Goal: Transaction & Acquisition: Purchase product/service

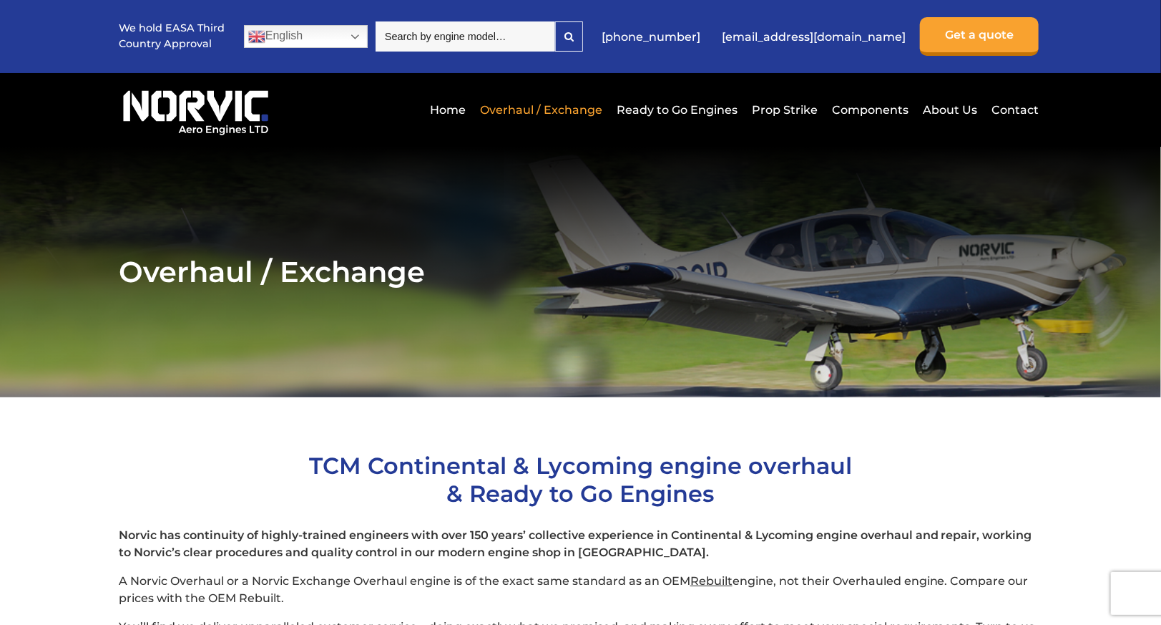
click at [492, 41] on input "search" at bounding box center [466, 36] width 180 height 30
paste input "Lycoming IO-360-C1C"
type input "Lycoming IO-360-C1C"
click at [574, 32] on icon at bounding box center [569, 36] width 9 height 10
click at [582, 26] on div at bounding box center [569, 36] width 26 height 29
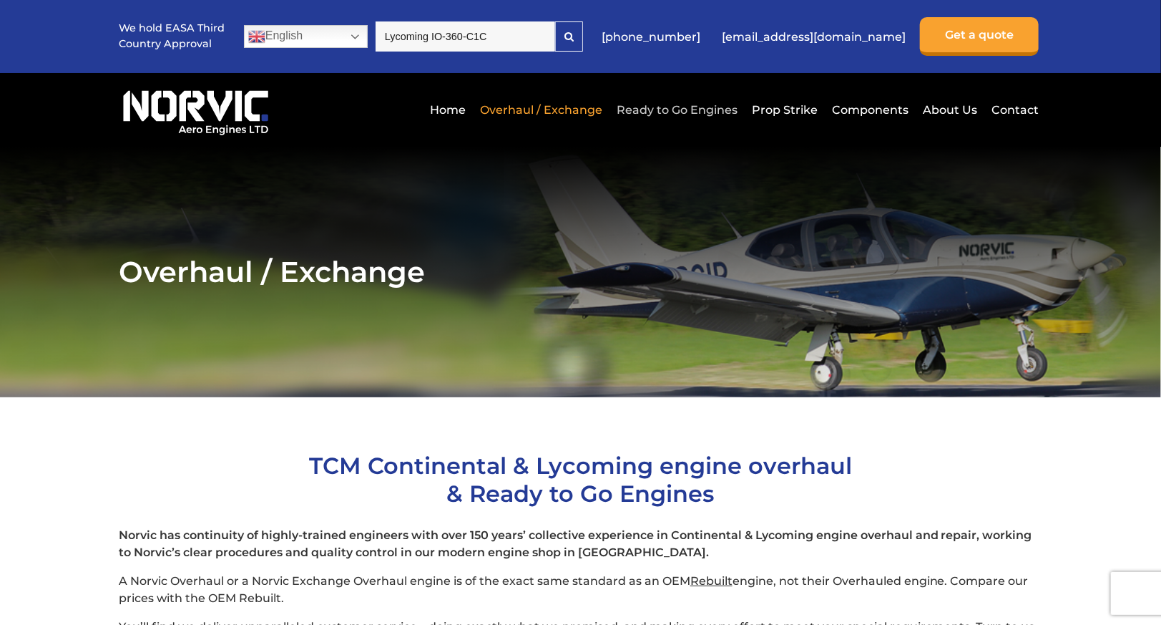
click at [681, 104] on link "Ready to Go Engines" at bounding box center [677, 109] width 128 height 35
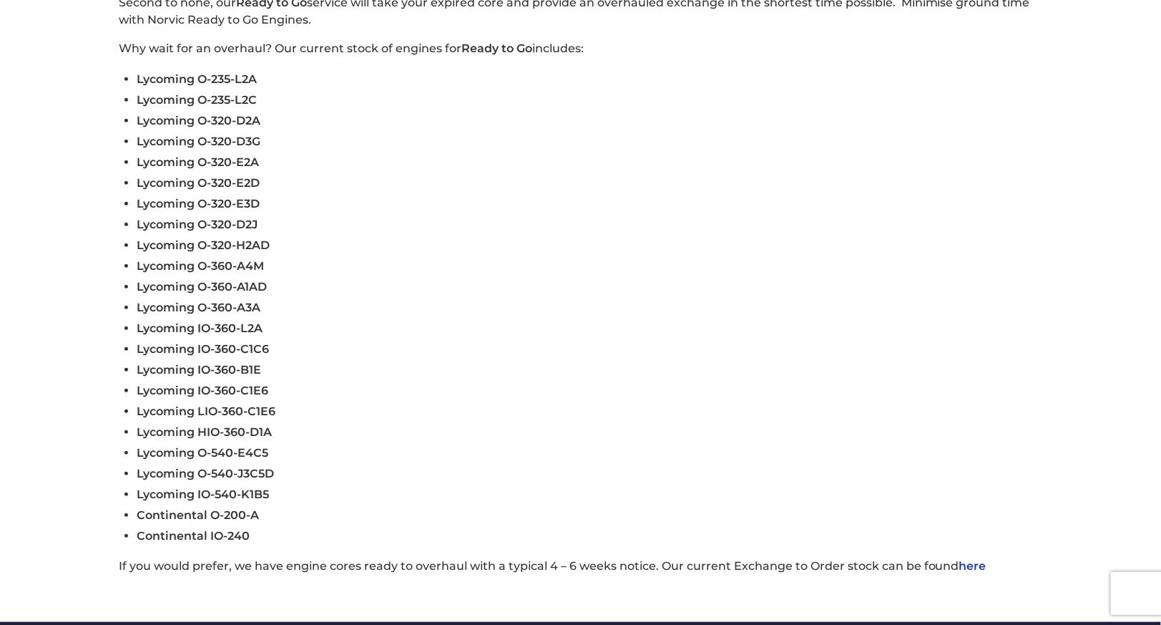
scroll to position [479, 0]
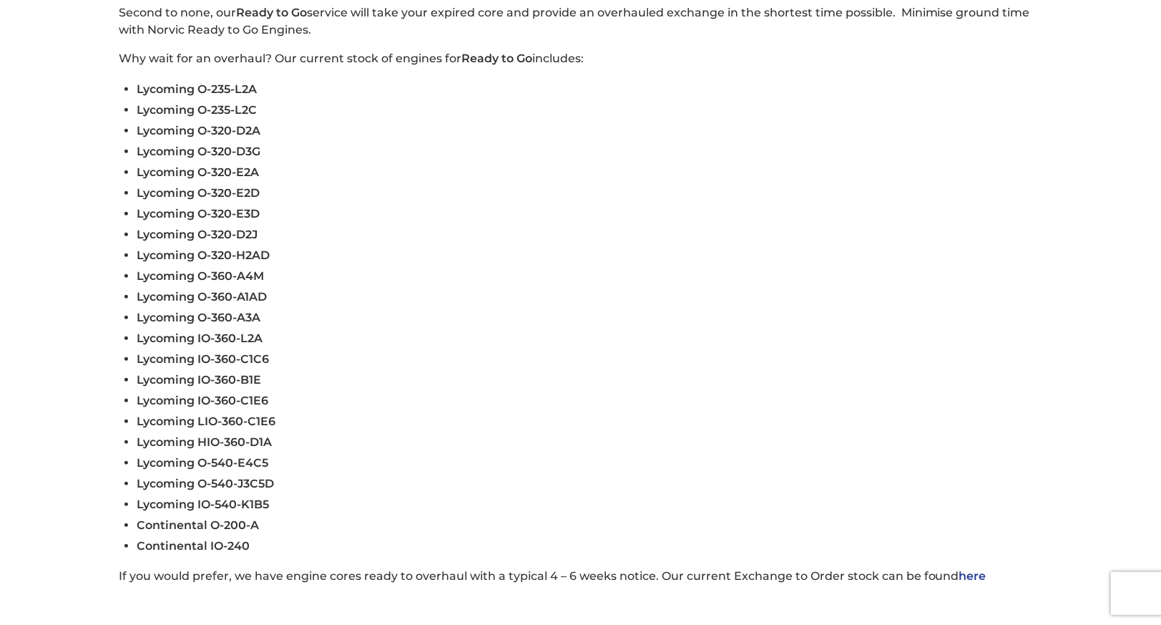
scroll to position [469, 0]
click at [441, 311] on li "Lycoming O-360-A3A" at bounding box center [590, 317] width 906 height 21
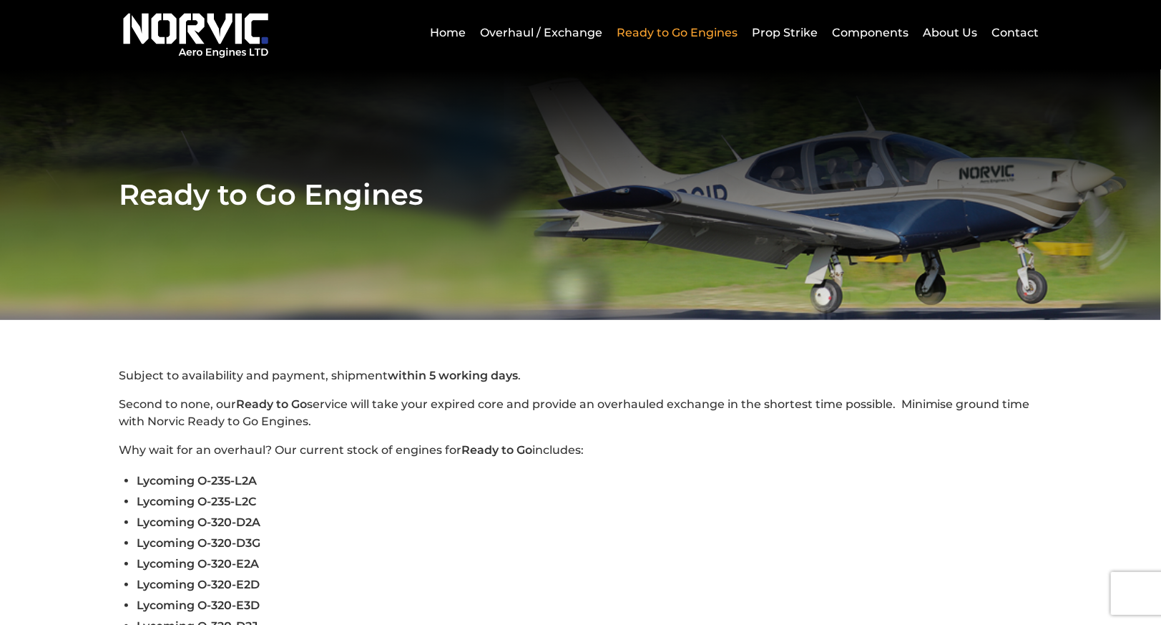
scroll to position [0, 0]
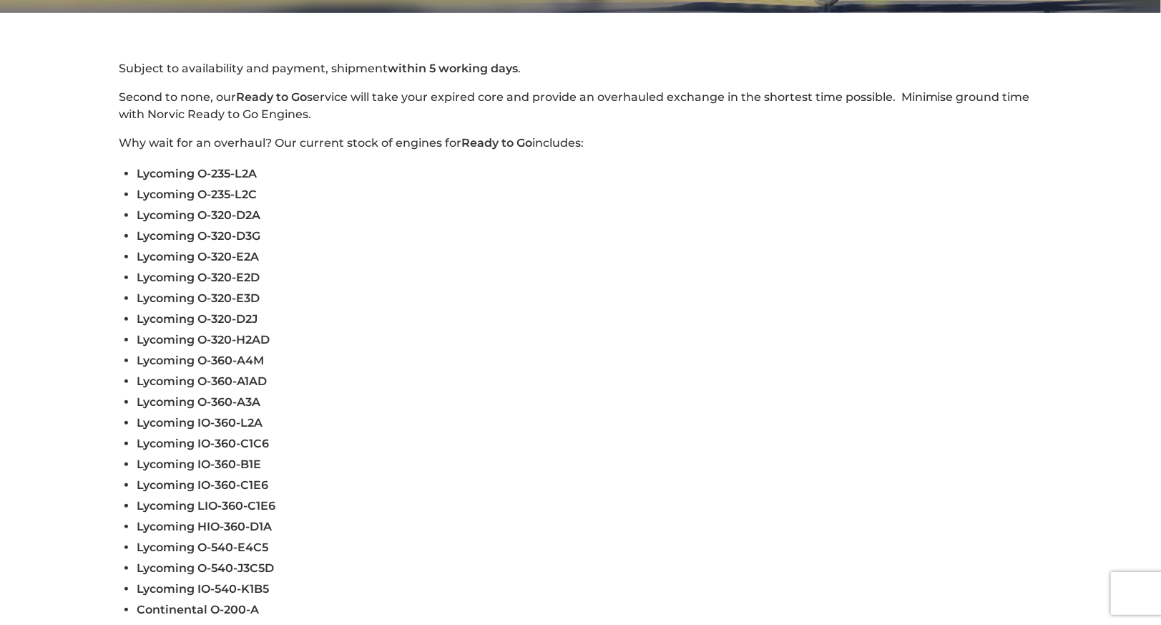
scroll to position [396, 0]
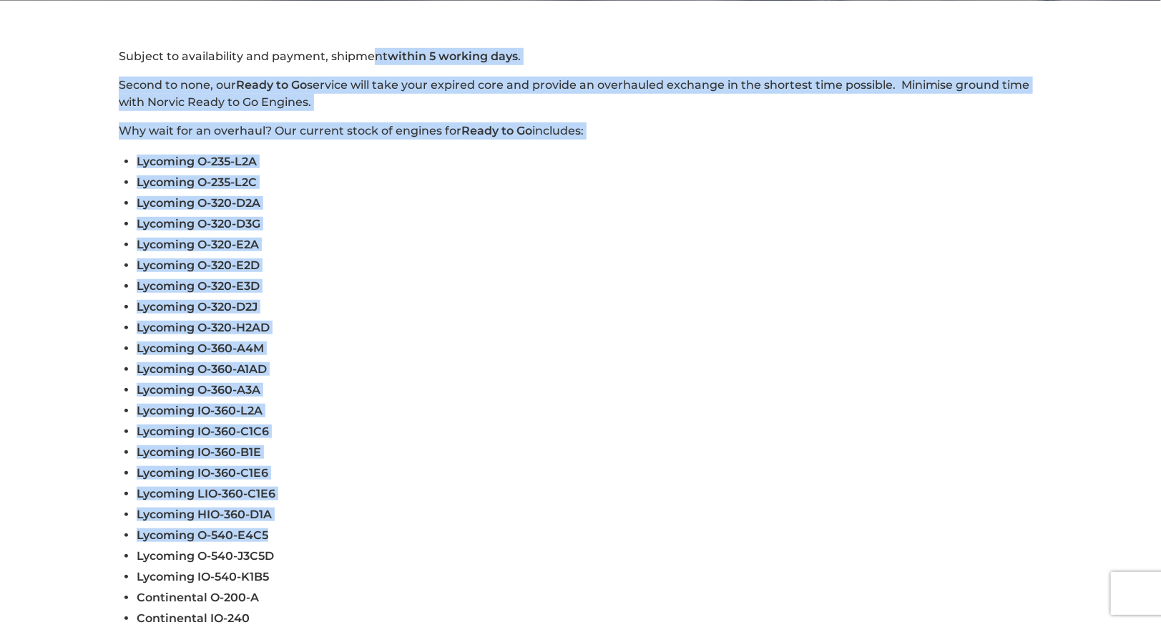
drag, startPoint x: 372, startPoint y: 14, endPoint x: 771, endPoint y: 542, distance: 662.0
click at [771, 542] on section "Subject to availability and payment, shipment within 5 working days . Second to…" at bounding box center [580, 352] width 1161 height 703
click at [538, 409] on li "Lycoming IO-360-L2A" at bounding box center [590, 410] width 906 height 21
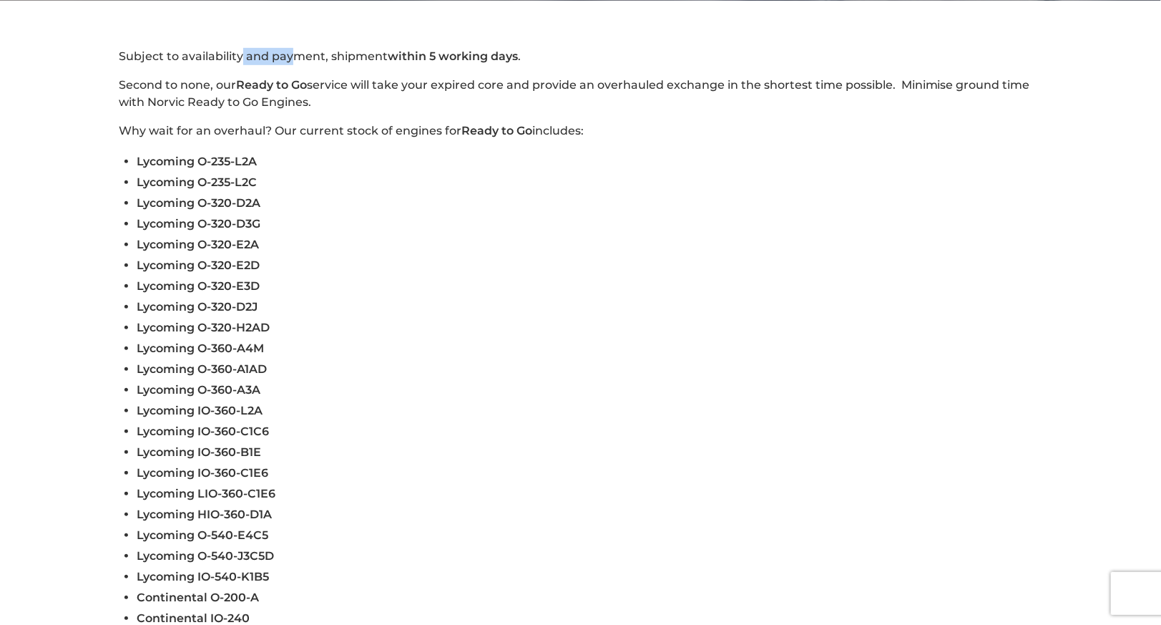
drag, startPoint x: 292, startPoint y: 33, endPoint x: 240, endPoint y: 47, distance: 53.5
click at [240, 47] on section "Subject to availability and payment, shipment within 5 working days . Second to…" at bounding box center [580, 352] width 1161 height 703
click at [94, 41] on section "Subject to availability and payment, shipment within 5 working days . Second to…" at bounding box center [580, 352] width 1161 height 703
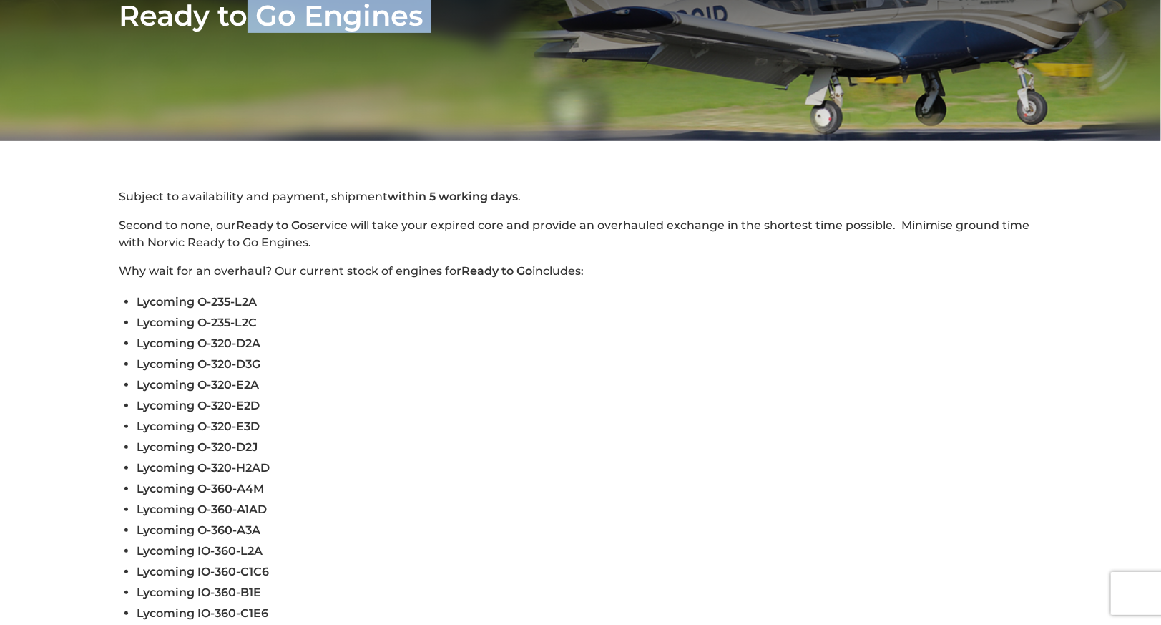
drag, startPoint x: 96, startPoint y: 15, endPoint x: 238, endPoint y: -51, distance: 156.2
